Goal: Task Accomplishment & Management: Manage account settings

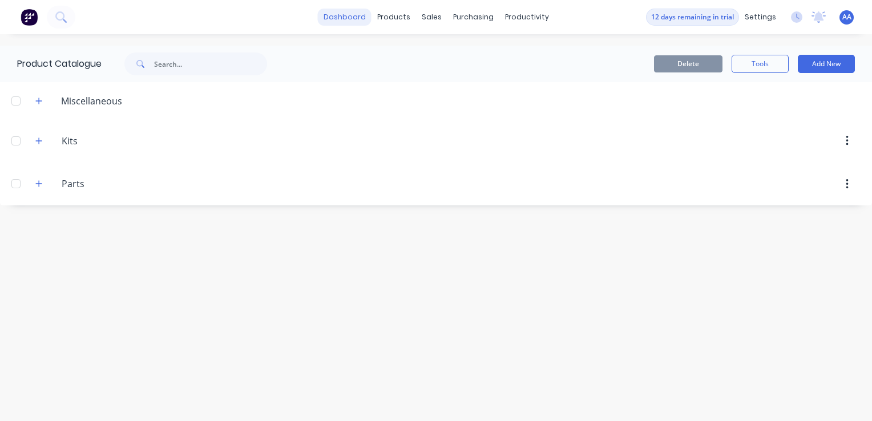
click at [342, 10] on link "dashboard" at bounding box center [345, 17] width 54 height 17
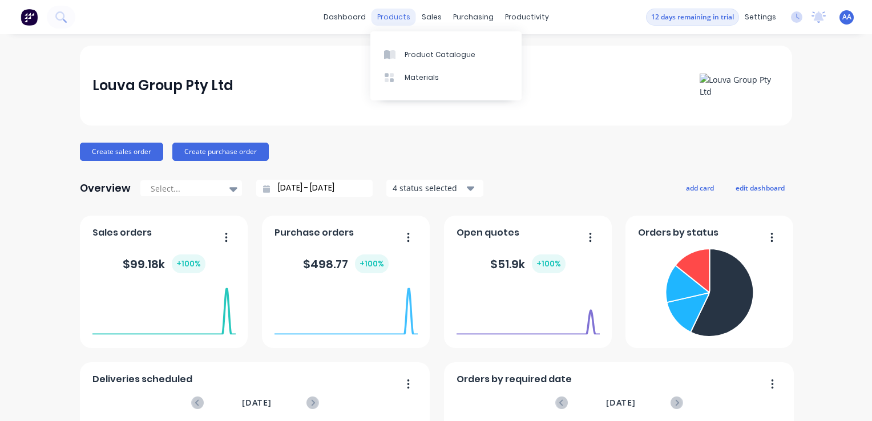
click at [392, 18] on div "products" at bounding box center [394, 17] width 45 height 17
click at [412, 55] on div "Product Catalogue" at bounding box center [440, 55] width 71 height 10
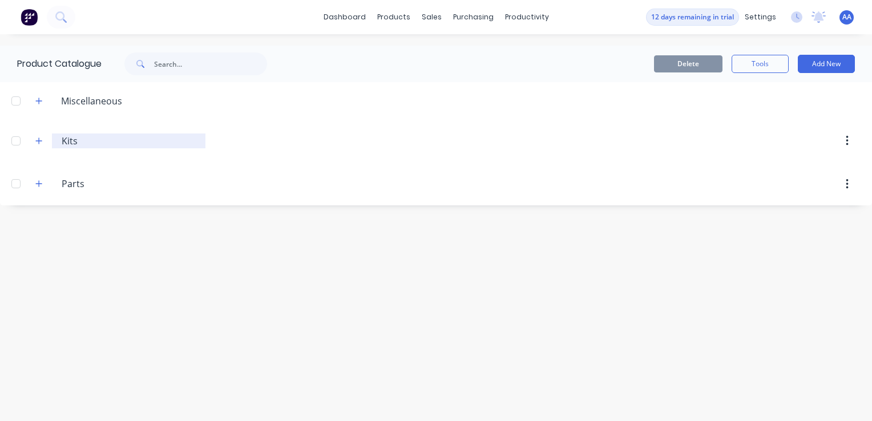
click at [77, 146] on input "Kits" at bounding box center [129, 141] width 135 height 14
click at [13, 138] on div at bounding box center [16, 141] width 23 height 23
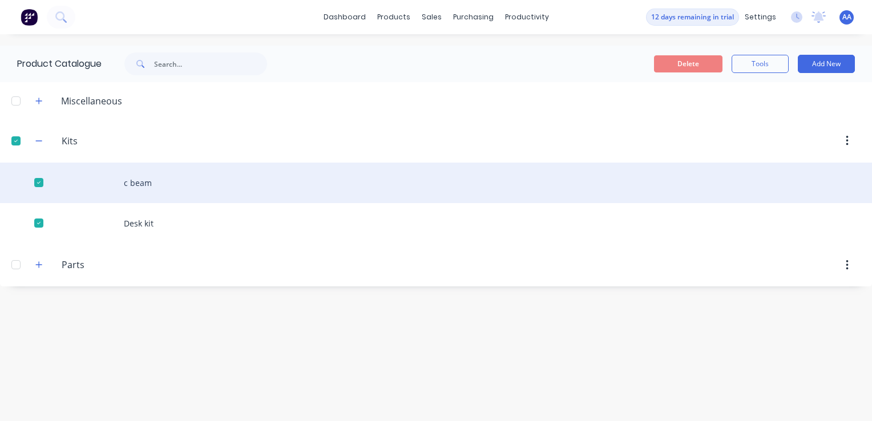
click at [121, 182] on div "c beam" at bounding box center [436, 183] width 872 height 41
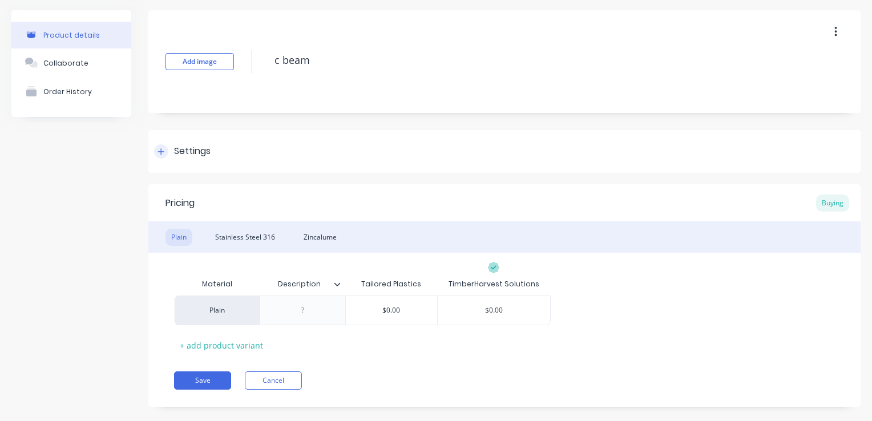
scroll to position [55, 0]
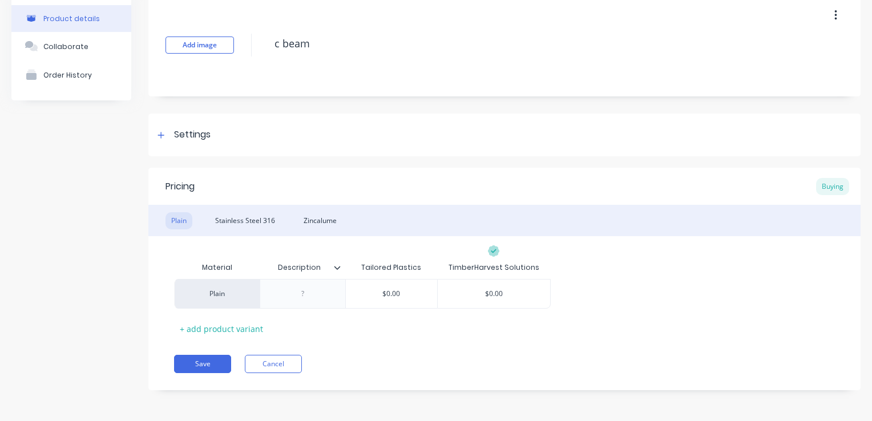
click at [338, 264] on icon at bounding box center [337, 267] width 7 height 7
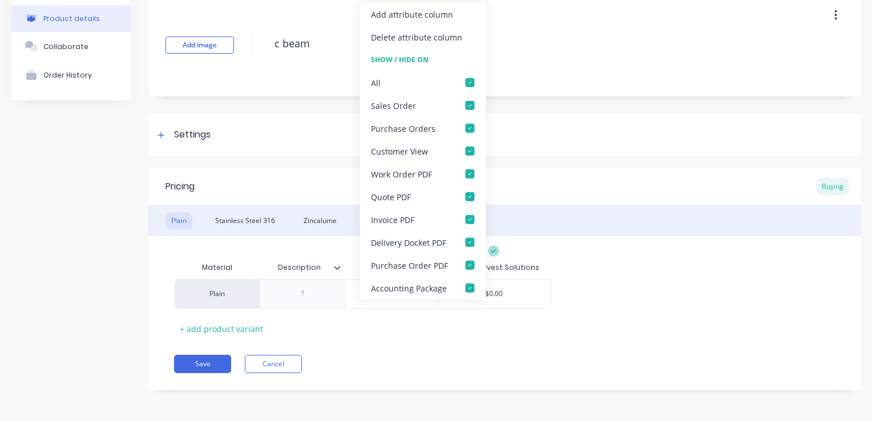
click at [338, 264] on icon at bounding box center [337, 267] width 7 height 7
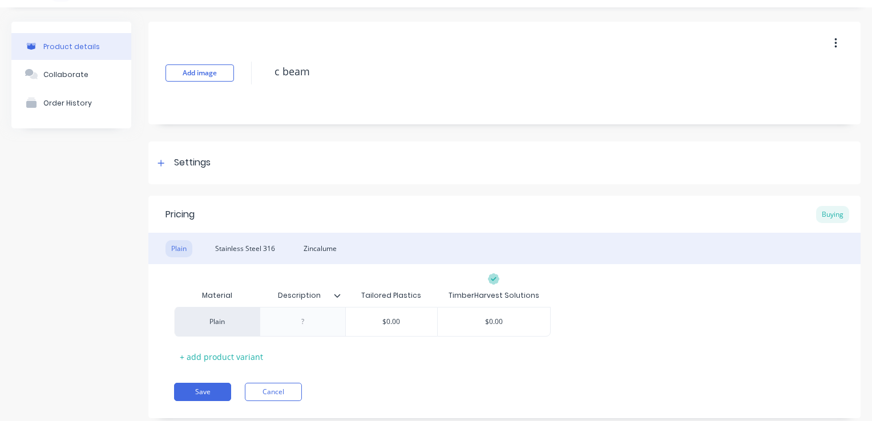
scroll to position [0, 0]
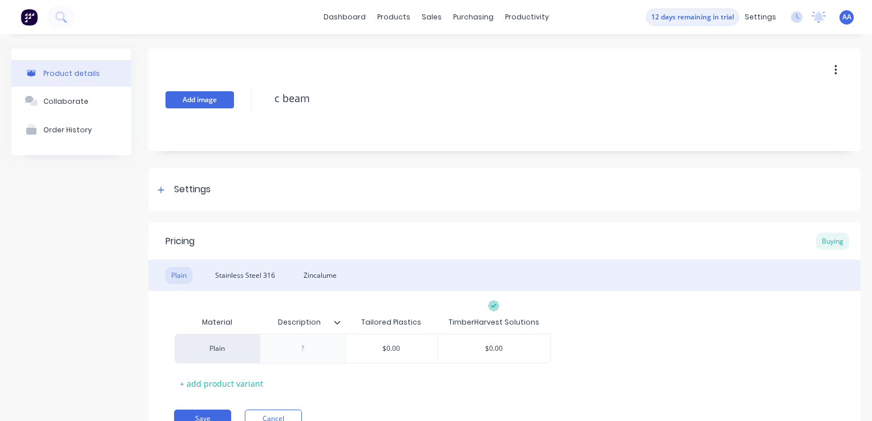
click at [199, 106] on button "Add image" at bounding box center [200, 99] width 69 height 17
click at [835, 67] on icon "button" at bounding box center [836, 70] width 3 height 13
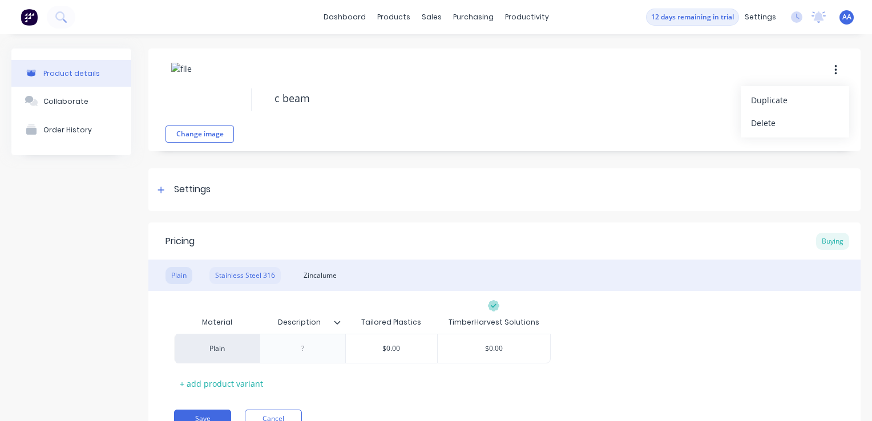
scroll to position [55, 0]
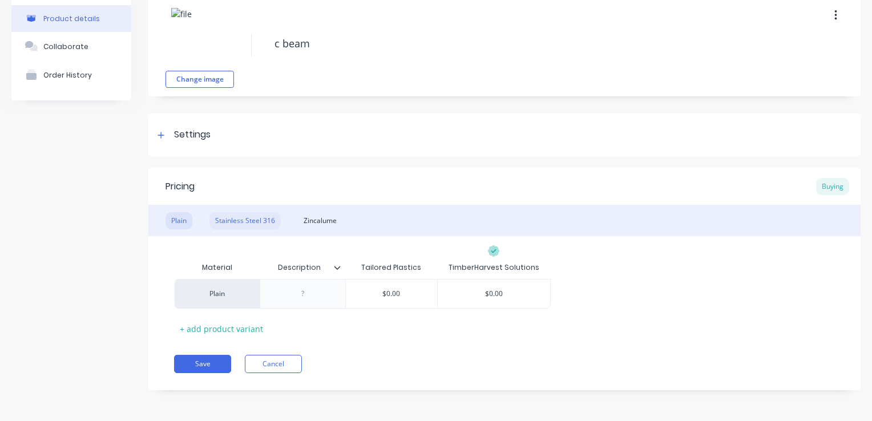
click at [255, 218] on div "Stainless Steel 316" at bounding box center [244, 220] width 71 height 17
click at [323, 223] on div "Zincalume" at bounding box center [320, 220] width 45 height 17
click at [231, 216] on div "Stainless Steel 316" at bounding box center [244, 220] width 71 height 17
click at [186, 221] on div "Plain" at bounding box center [179, 220] width 27 height 17
click at [493, 251] on icon at bounding box center [493, 250] width 11 height 11
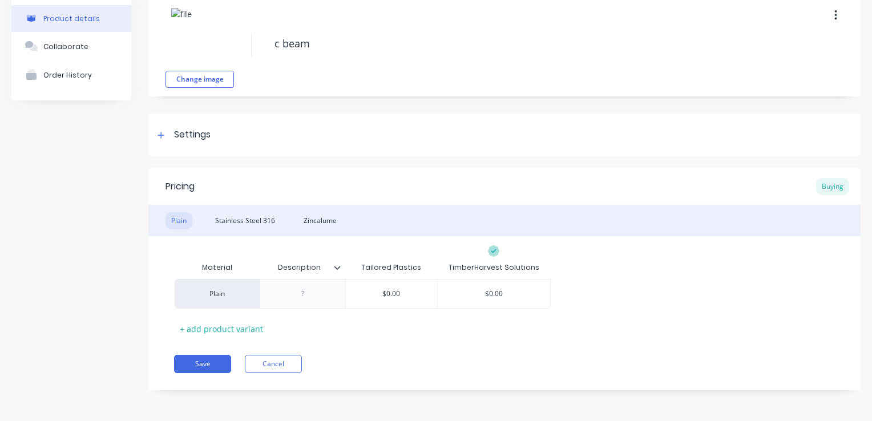
scroll to position [0, 0]
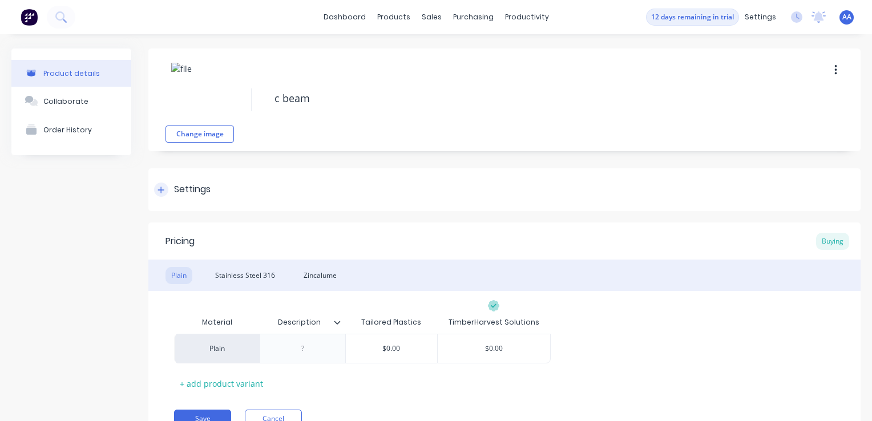
click at [160, 188] on icon at bounding box center [161, 190] width 7 height 8
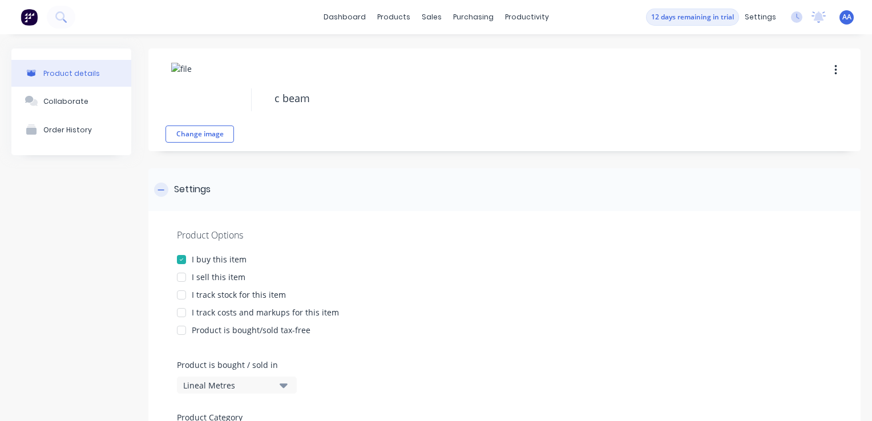
type textarea "x"
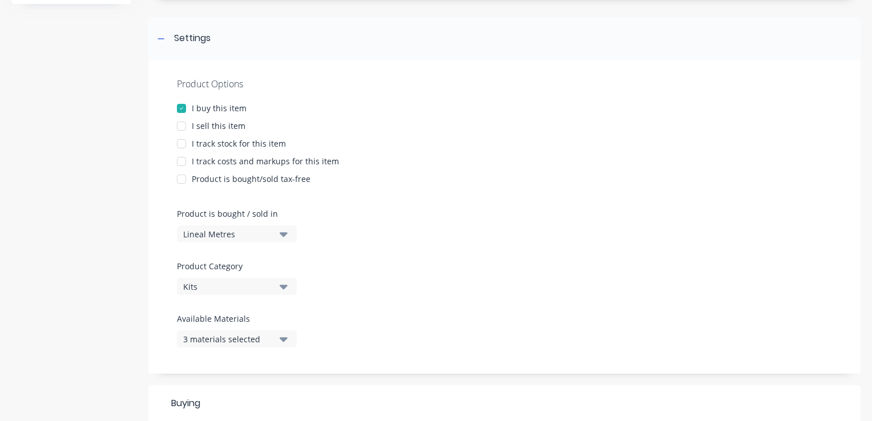
scroll to position [171, 0]
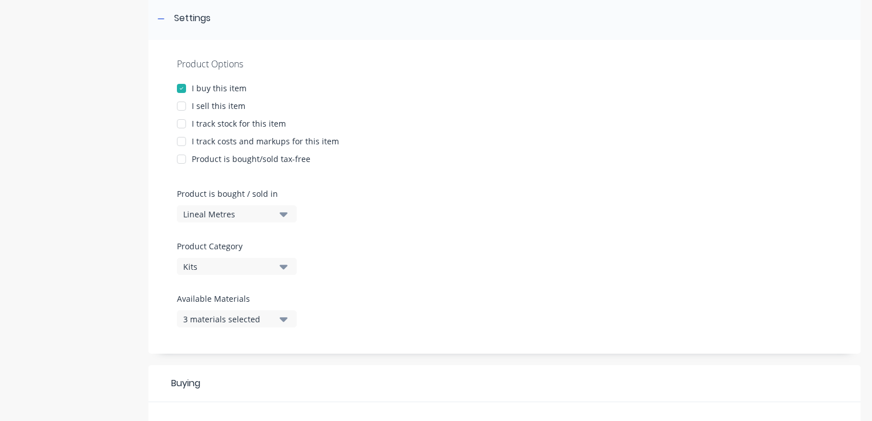
click at [280, 261] on icon "button" at bounding box center [284, 266] width 8 height 13
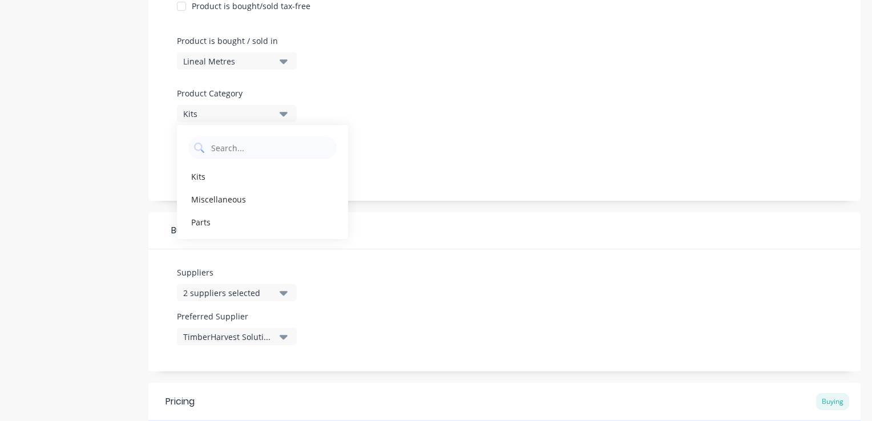
scroll to position [343, 0]
